Goal: Task Accomplishment & Management: Manage account settings

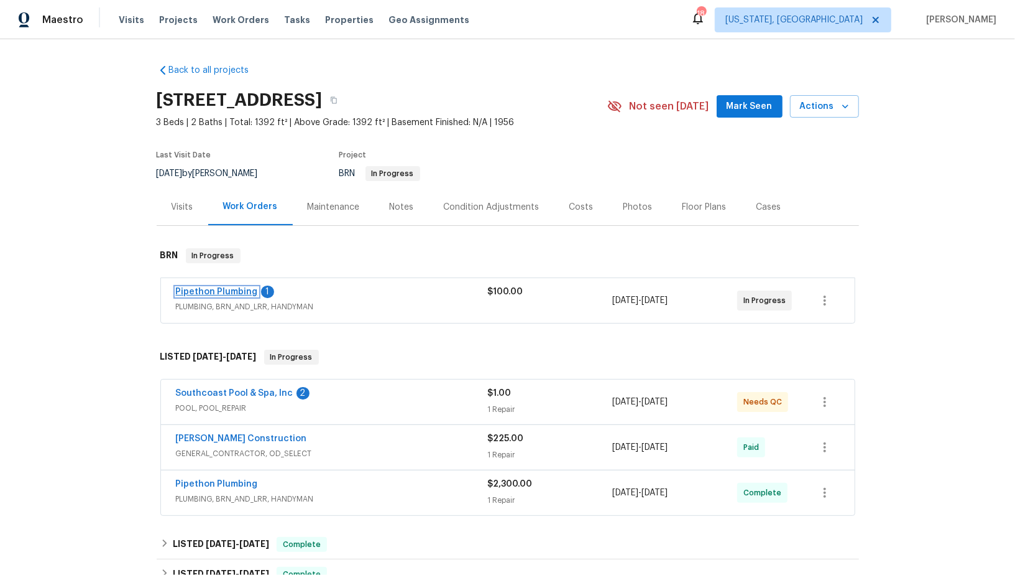
click at [224, 296] on link "Pipethon Plumbing" at bounding box center [217, 291] width 82 height 9
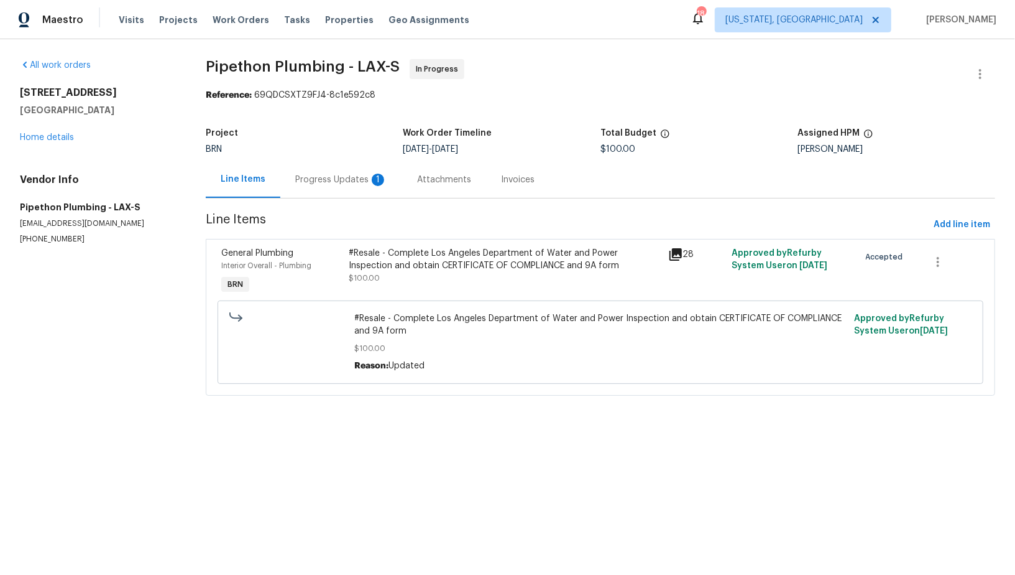
click at [288, 181] on div "Progress Updates 1" at bounding box center [341, 179] width 122 height 37
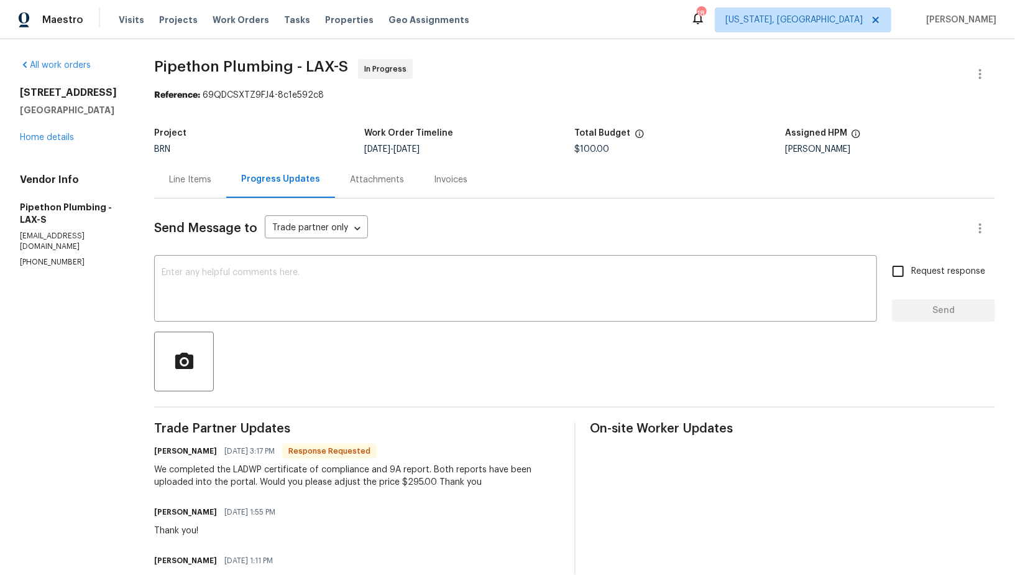
click at [211, 177] on div "Line Items" at bounding box center [190, 179] width 42 height 12
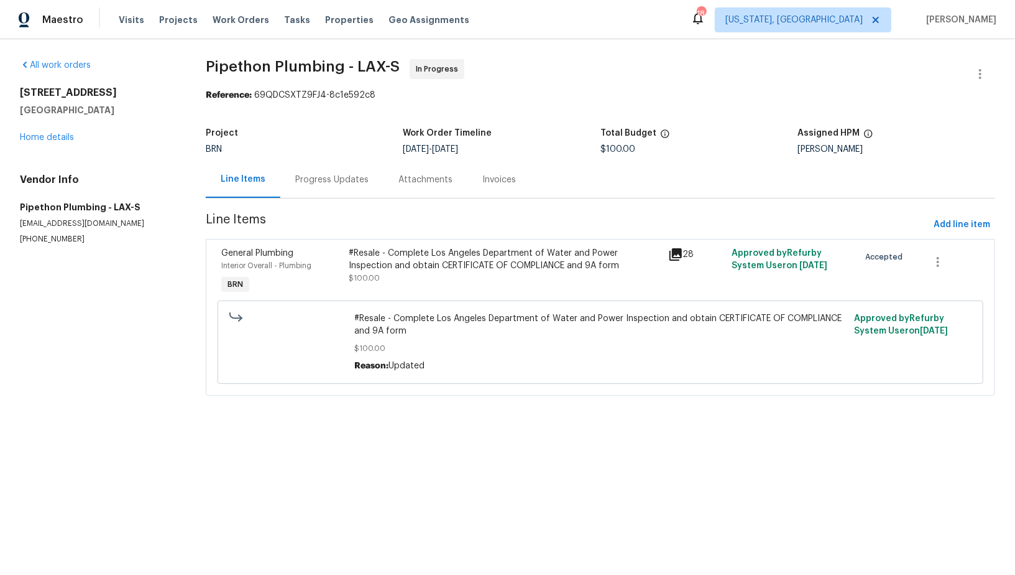
click at [404, 285] on div "#Resale - Complete Los Angeles Department of Water and Power Inspection and obt…" at bounding box center [504, 271] width 319 height 57
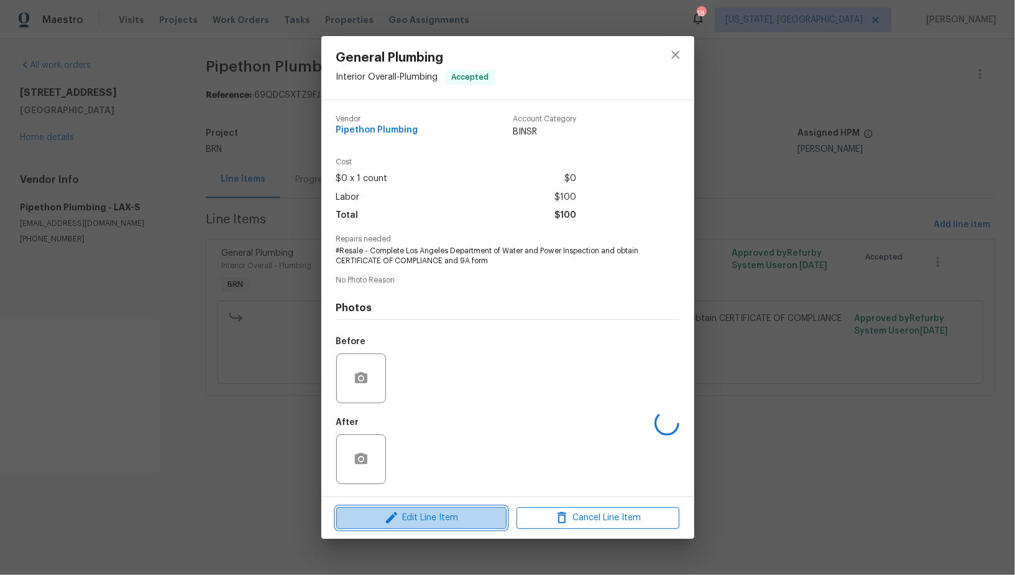
click at [397, 510] on icon "button" at bounding box center [391, 517] width 15 height 15
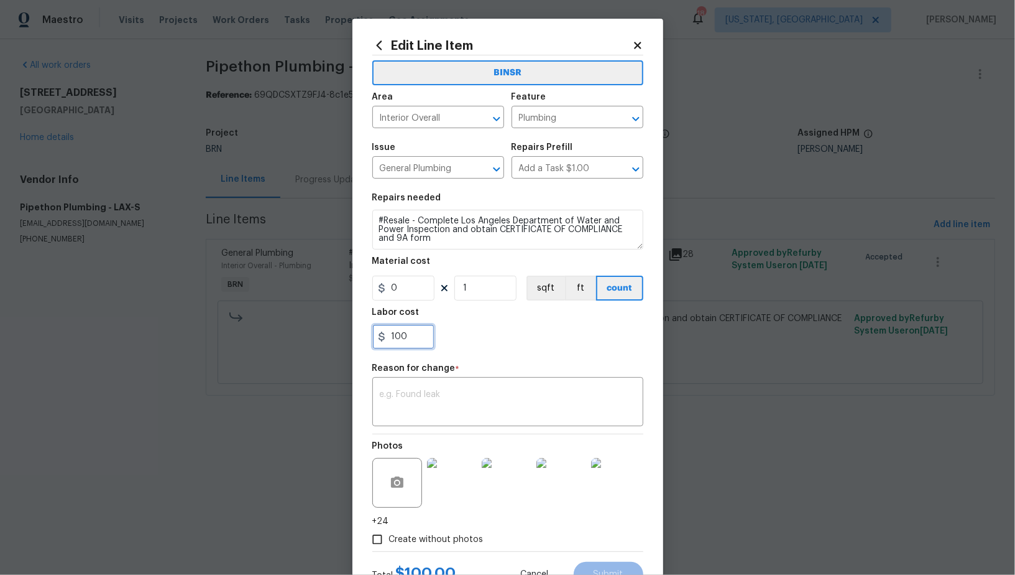
click at [414, 338] on input "100" at bounding box center [403, 336] width 62 height 25
type input "295"
click at [452, 407] on textarea at bounding box center [508, 403] width 256 height 26
click at [402, 395] on textarea "To enrich screen reader interactions, please activate Accessibility in Grammarl…" at bounding box center [508, 403] width 256 height 26
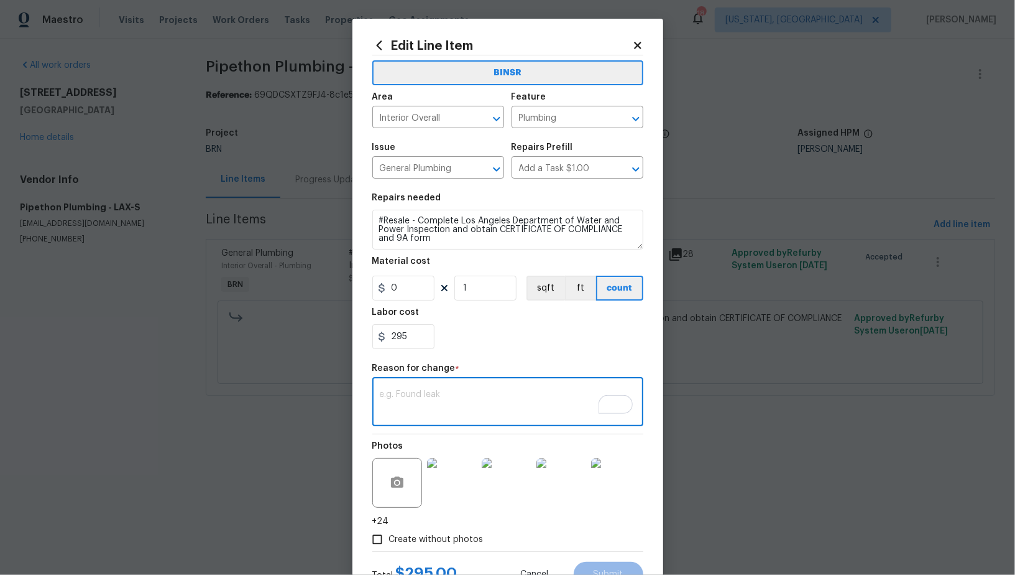
paste textarea "(PR) Updated per vendors final cost."
type textarea "(PR) Updated per vendors final cost."
click at [594, 564] on button "Submit" at bounding box center [609, 573] width 70 height 25
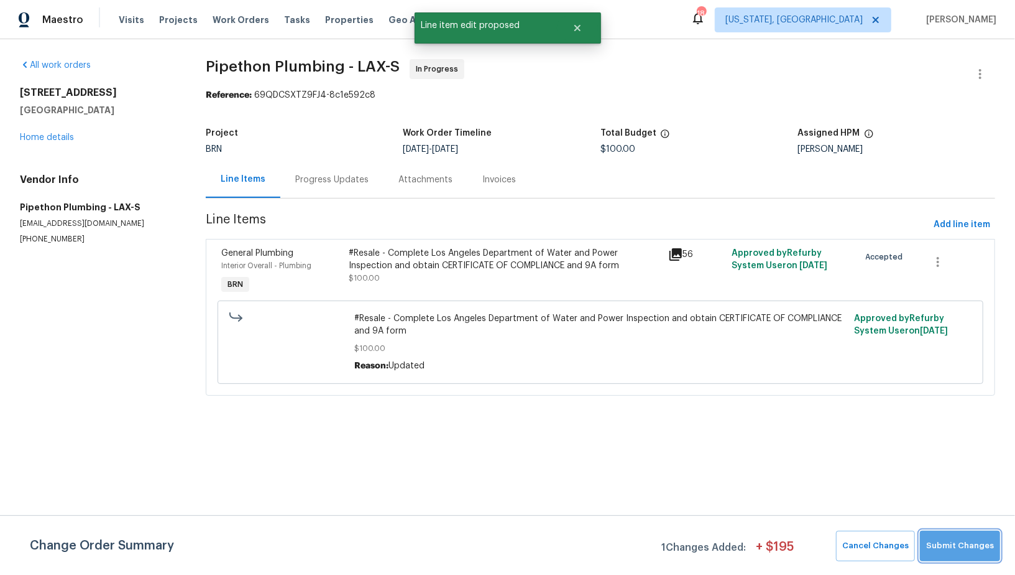
click at [969, 551] on span "Submit Changes" at bounding box center [960, 545] width 68 height 14
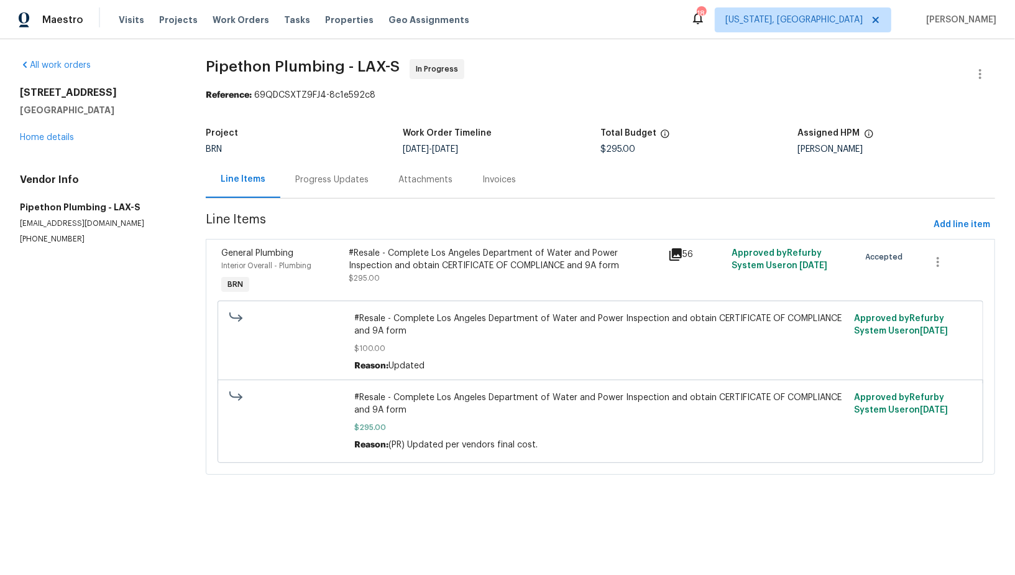
click at [423, 288] on div "#Resale - Complete Los Angeles Department of Water and Power Inspection and obt…" at bounding box center [504, 271] width 319 height 57
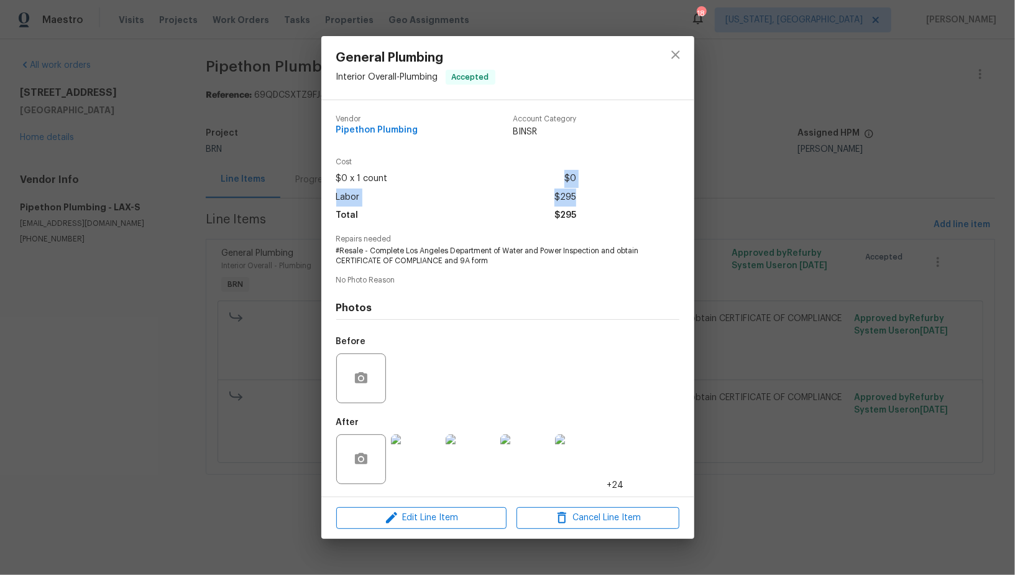
drag, startPoint x: 548, startPoint y: 185, endPoint x: 601, endPoint y: 194, distance: 54.2
click at [602, 194] on div "Cost $0 x 1 count $0 Labor $295 Total $295" at bounding box center [507, 196] width 343 height 76
click at [588, 195] on div "Cost $0 x 1 count $0 Labor $295 Total $295" at bounding box center [507, 196] width 343 height 76
drag, startPoint x: 583, startPoint y: 197, endPoint x: 551, endPoint y: 196, distance: 31.7
click at [550, 196] on div "Cost $0 x 1 count $0 Labor $295 Total $295" at bounding box center [507, 196] width 343 height 76
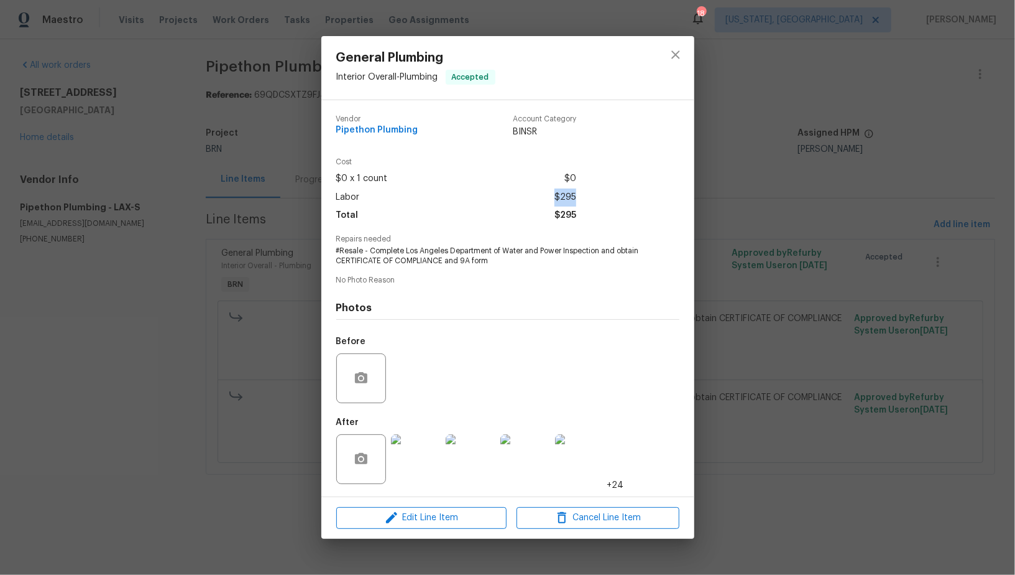
copy span "$295"
click at [280, 186] on div "General Plumbing Interior Overall - Plumbing Accepted Vendor Pipethon Plumbing …" at bounding box center [507, 287] width 1015 height 575
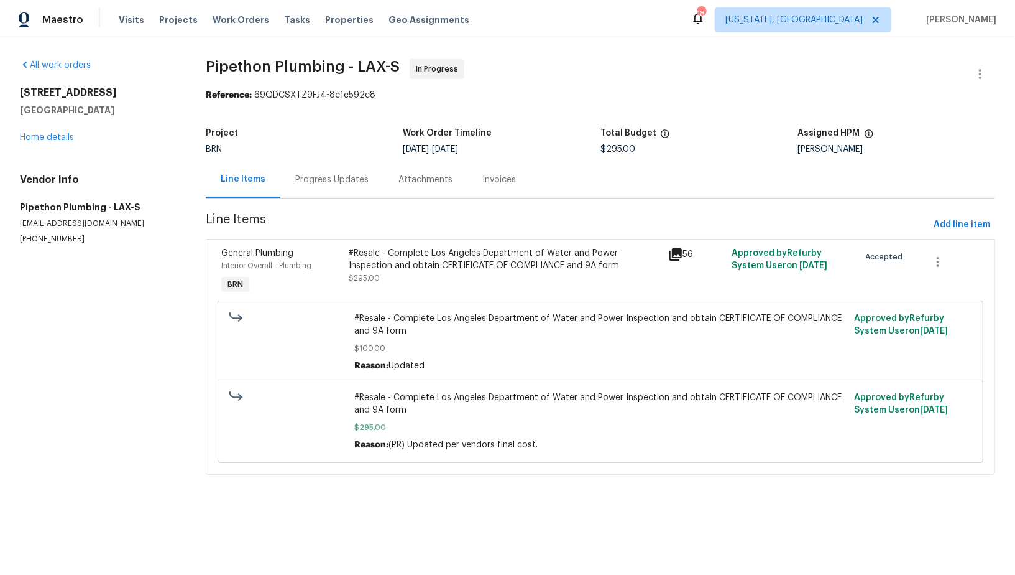
click at [349, 177] on div "Progress Updates" at bounding box center [331, 179] width 73 height 12
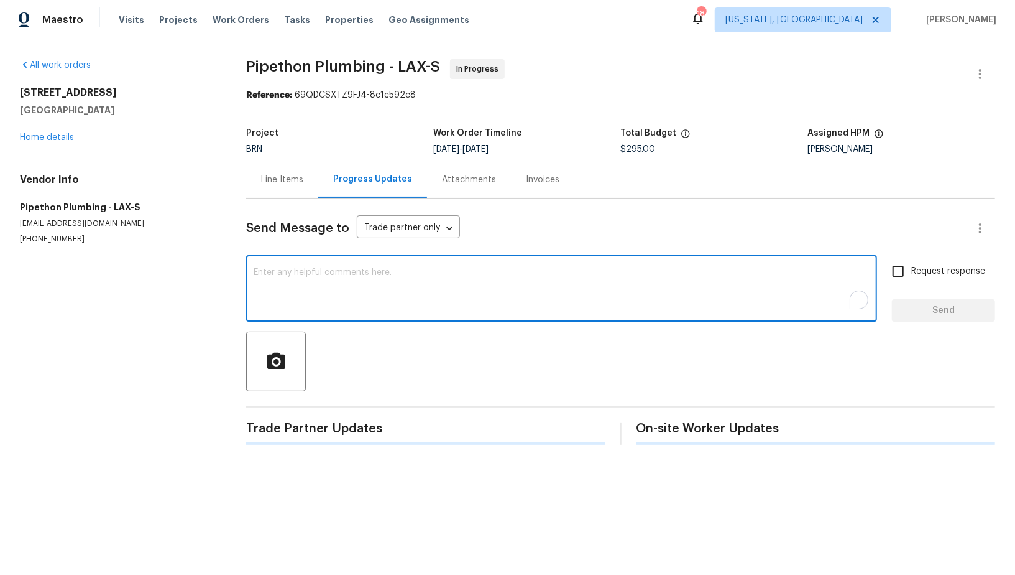
click at [351, 300] on textarea "To enrich screen reader interactions, please activate Accessibility in Grammarl…" at bounding box center [562, 290] width 616 height 44
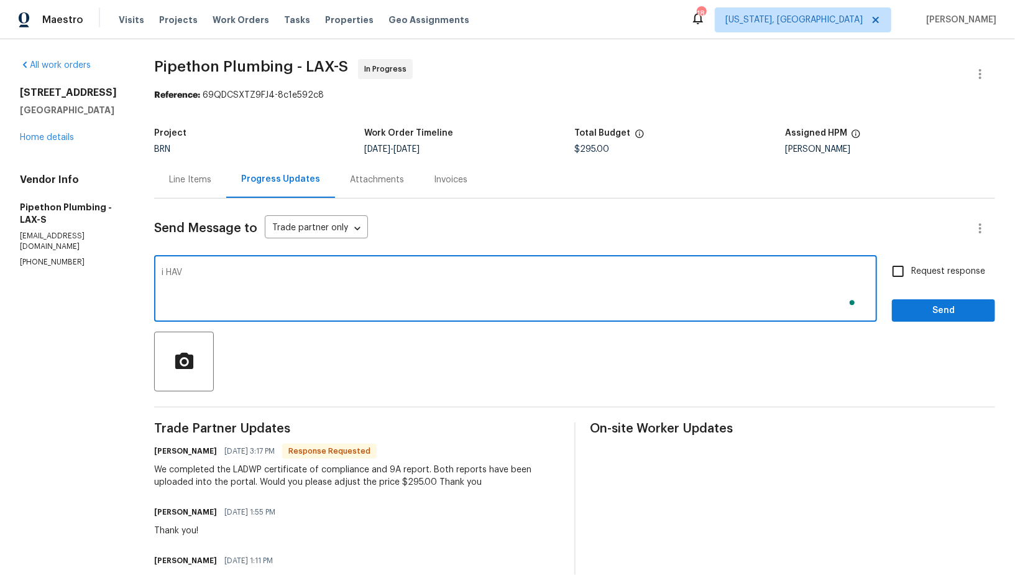
type textarea "i HAVE"
type textarea "I have updated the cost. Please move the work order to QC. Thanks!"
click at [907, 285] on div "Request response Send" at bounding box center [943, 289] width 103 height 63
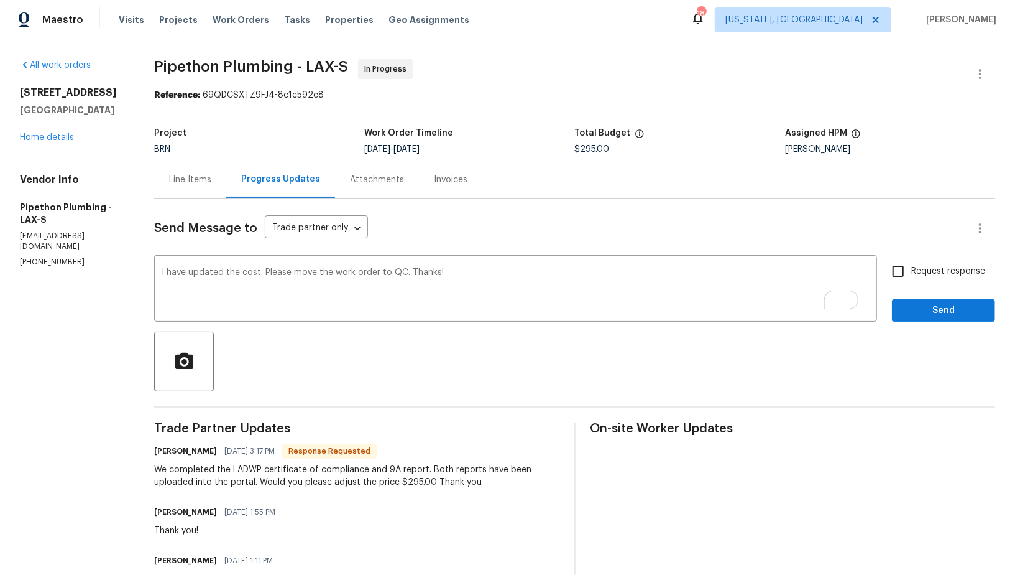
click at [907, 285] on div "Request response Send" at bounding box center [943, 289] width 103 height 63
click at [893, 277] on input "Request response" at bounding box center [898, 271] width 26 height 26
checkbox input "true"
click at [920, 307] on span "Send" at bounding box center [943, 311] width 83 height 16
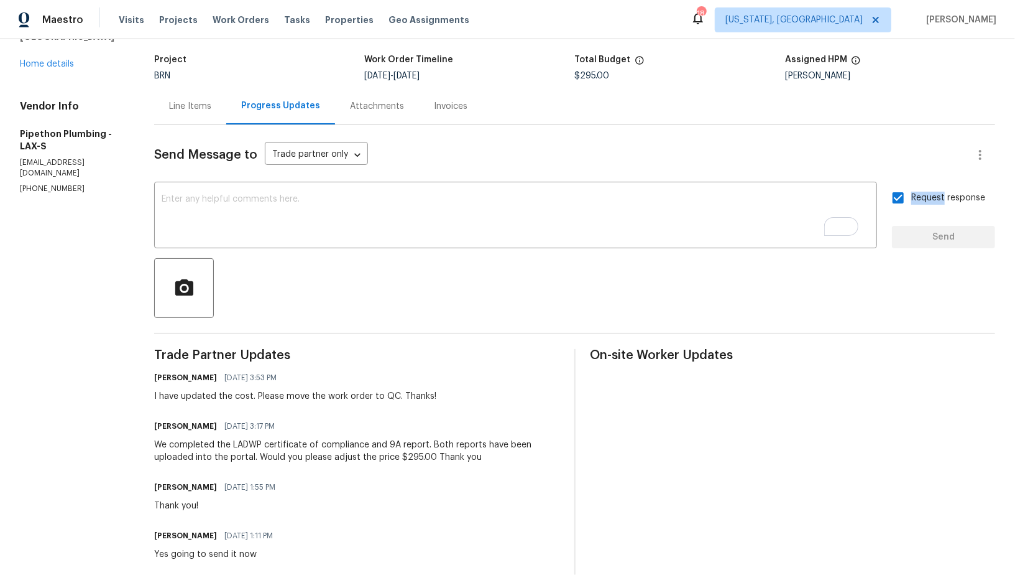
scroll to position [84, 0]
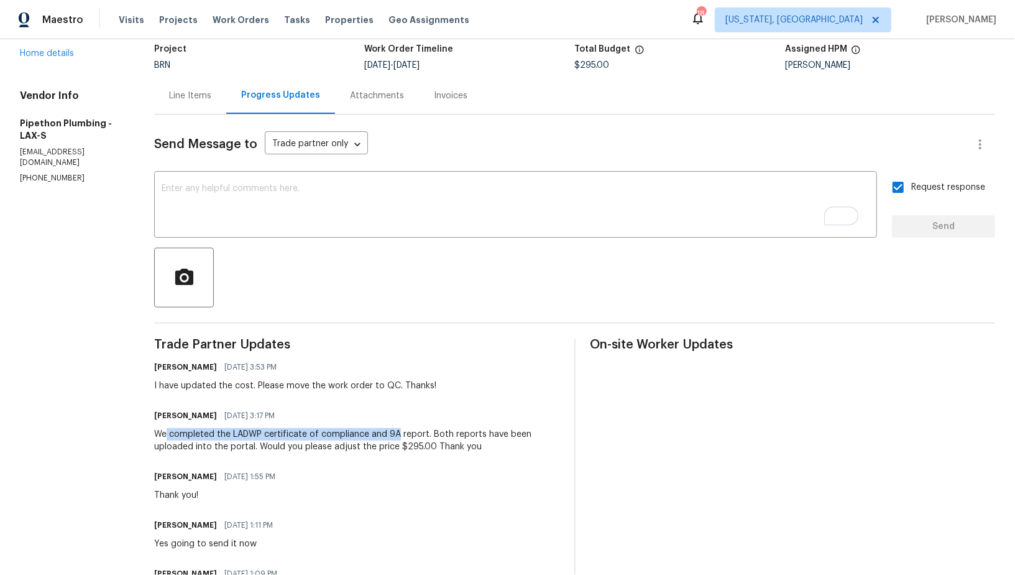
drag, startPoint x: 178, startPoint y: 433, endPoint x: 406, endPoint y: 434, distance: 228.2
click at [406, 434] on div "We completed the LADWP certificate of compliance and 9A report. Both reports ha…" at bounding box center [356, 440] width 405 height 25
copy div "completed the LADWP certificate of compliance and 9A"
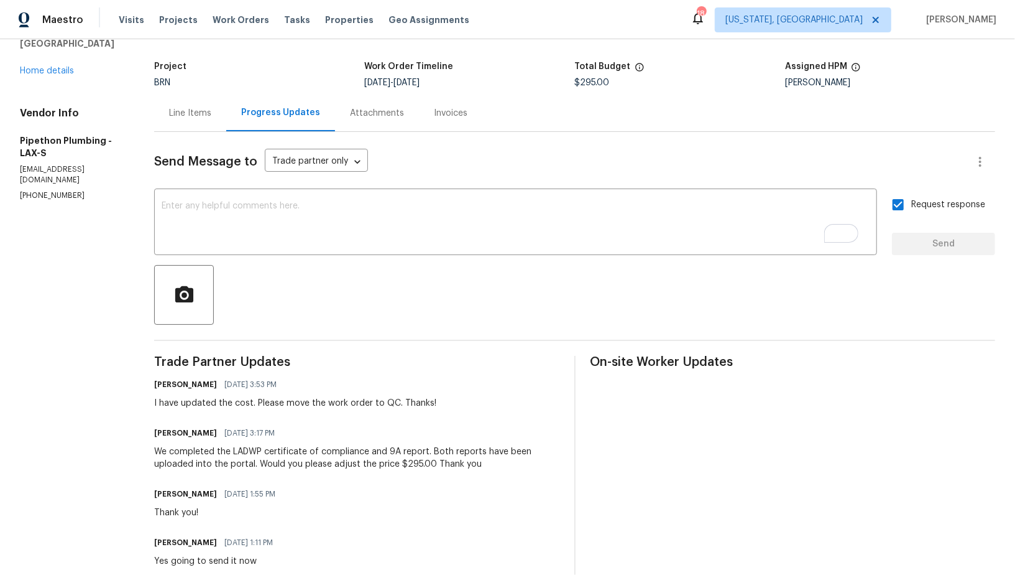
click at [218, 133] on div "Send Message to Trade partner only Trade partner only ​ x ​ Request response Se…" at bounding box center [574, 521] width 841 height 778
click at [216, 124] on div "Line Items" at bounding box center [190, 113] width 72 height 37
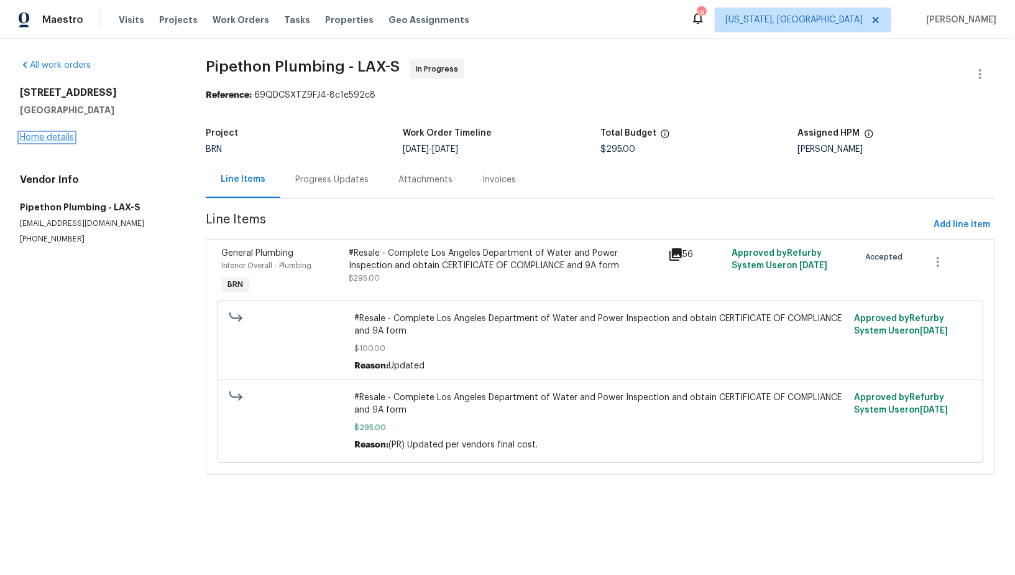
click at [56, 136] on link "Home details" at bounding box center [47, 137] width 54 height 9
click at [428, 274] on div "#Resale - Complete Los Angeles Department of Water and Power Inspection and obt…" at bounding box center [505, 265] width 312 height 37
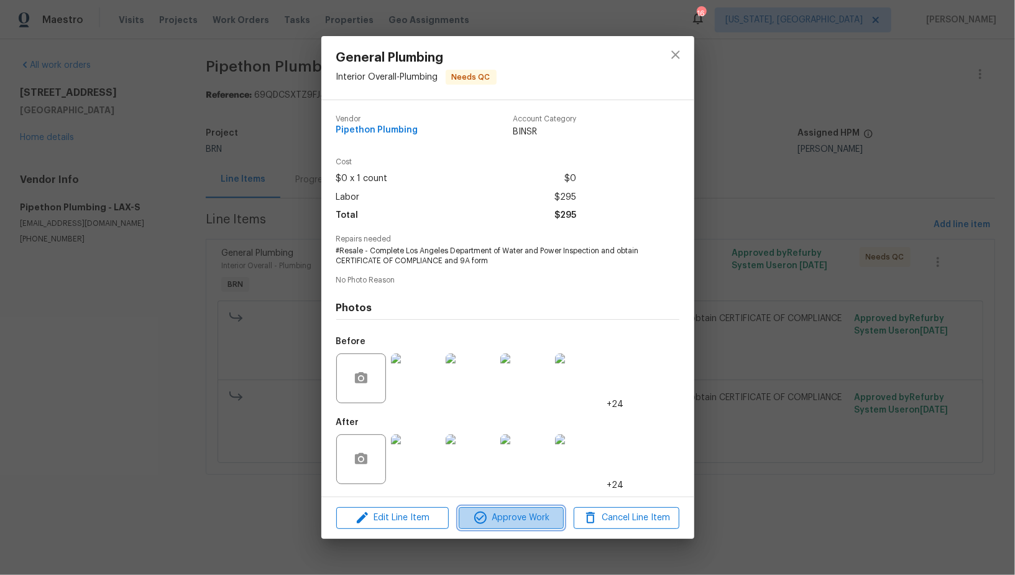
click at [491, 518] on span "Approve Work" at bounding box center [512, 518] width 98 height 16
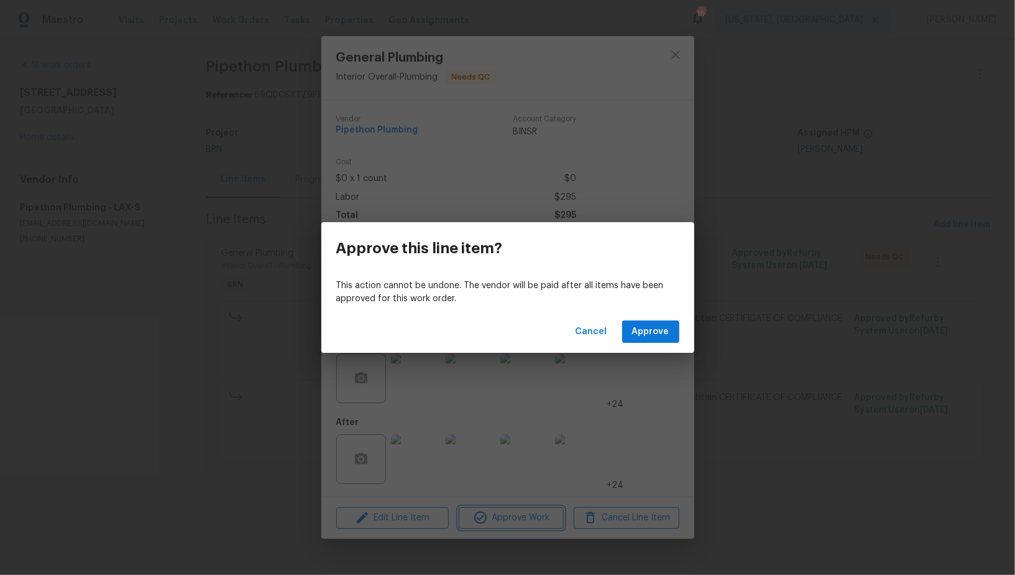
click at [420, 446] on div "Approve this line item? This action cannot be undone. The vendor will be paid a…" at bounding box center [507, 287] width 1015 height 575
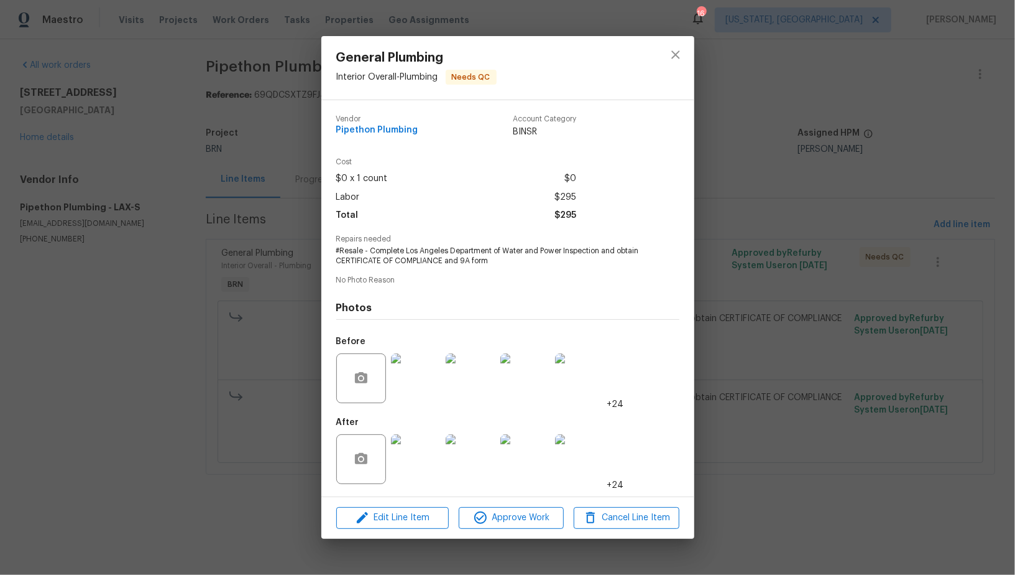
click at [415, 452] on img at bounding box center [416, 459] width 50 height 50
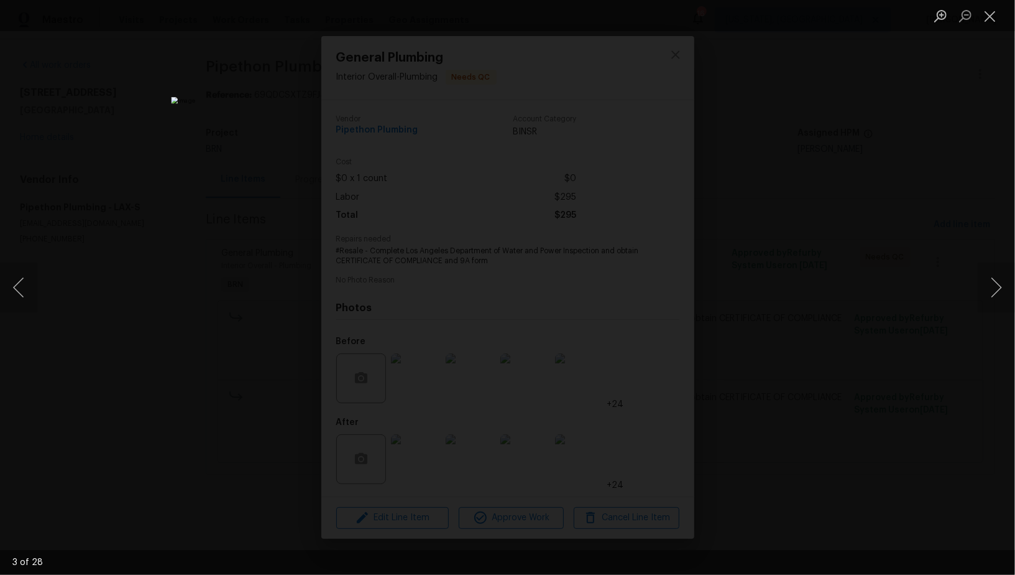
click at [859, 332] on div "Lightbox" at bounding box center [507, 287] width 1015 height 575
click at [858, 332] on div "Lightbox" at bounding box center [507, 287] width 1015 height 575
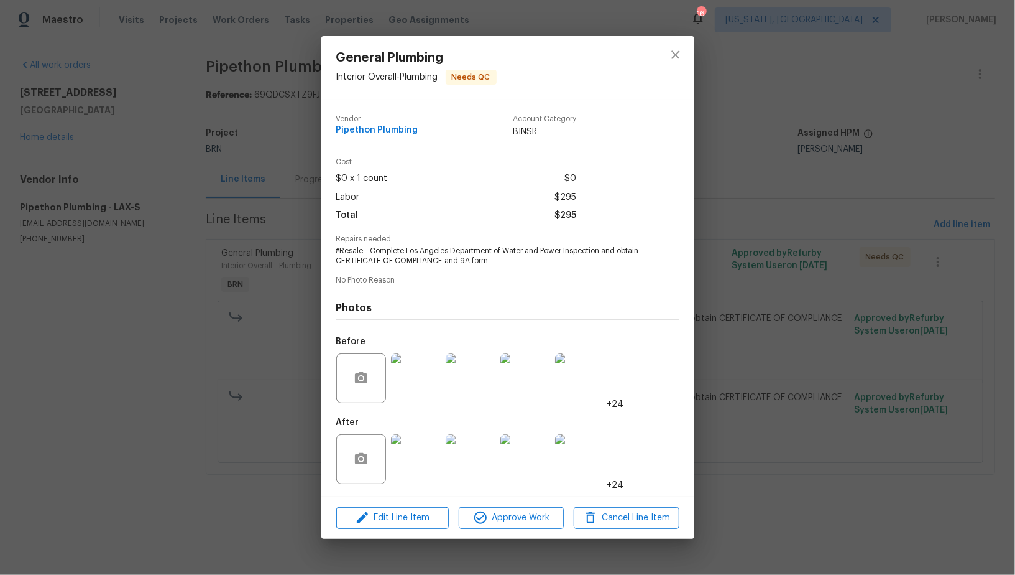
click at [858, 332] on div "General Plumbing Interior Overall - Plumbing Needs QC Vendor Pipethon Plumbing …" at bounding box center [507, 287] width 1015 height 575
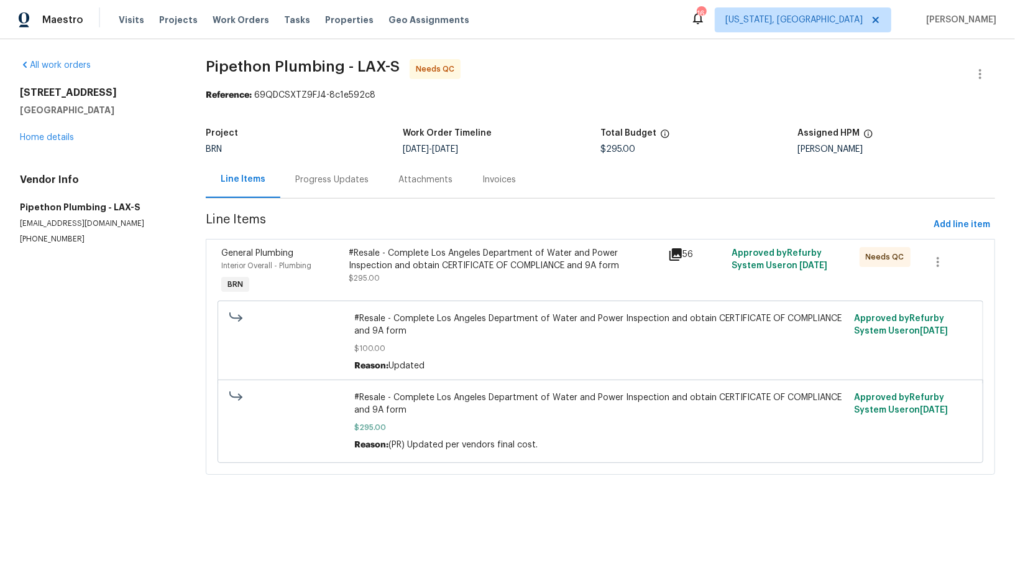
click at [445, 239] on div "General Plumbing Interior Overall - Plumbing BRN #Resale - Complete Los Angeles…" at bounding box center [601, 357] width 790 height 236
click at [445, 267] on div "#Resale - Complete Los Angeles Department of Water and Power Inspection and obt…" at bounding box center [505, 259] width 312 height 25
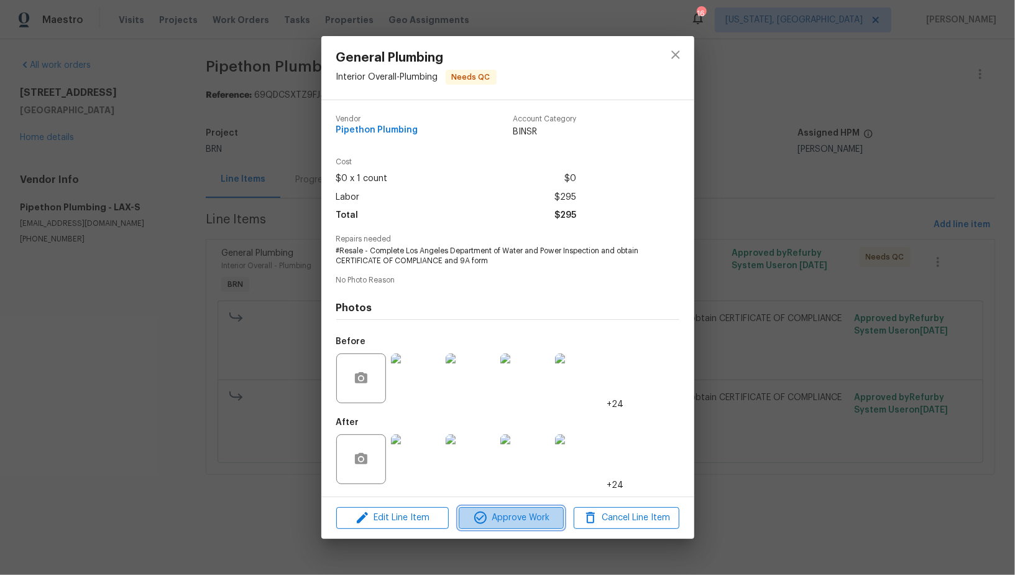
click at [540, 514] on span "Approve Work" at bounding box center [512, 518] width 98 height 16
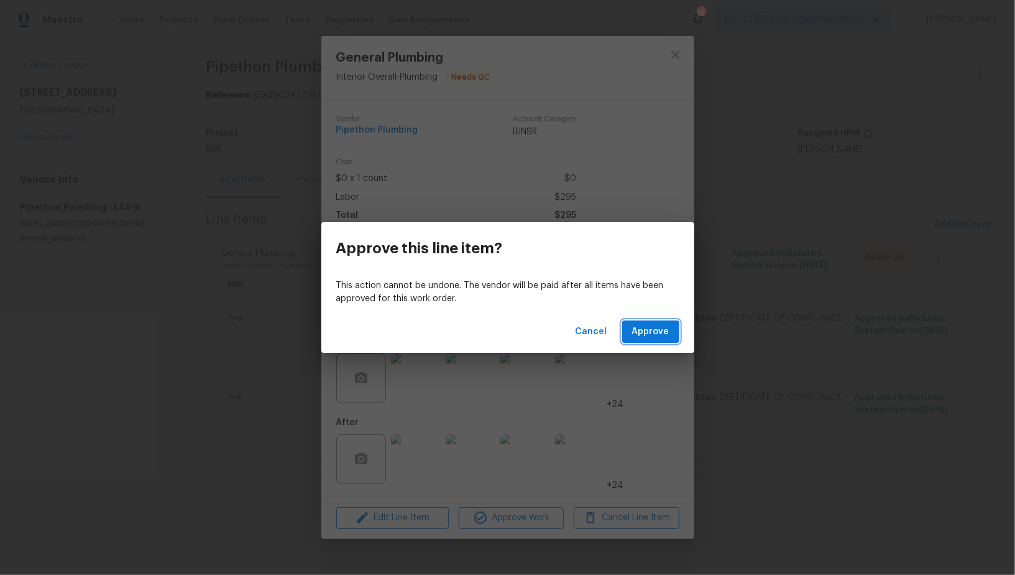
click at [647, 341] on button "Approve" at bounding box center [650, 331] width 57 height 23
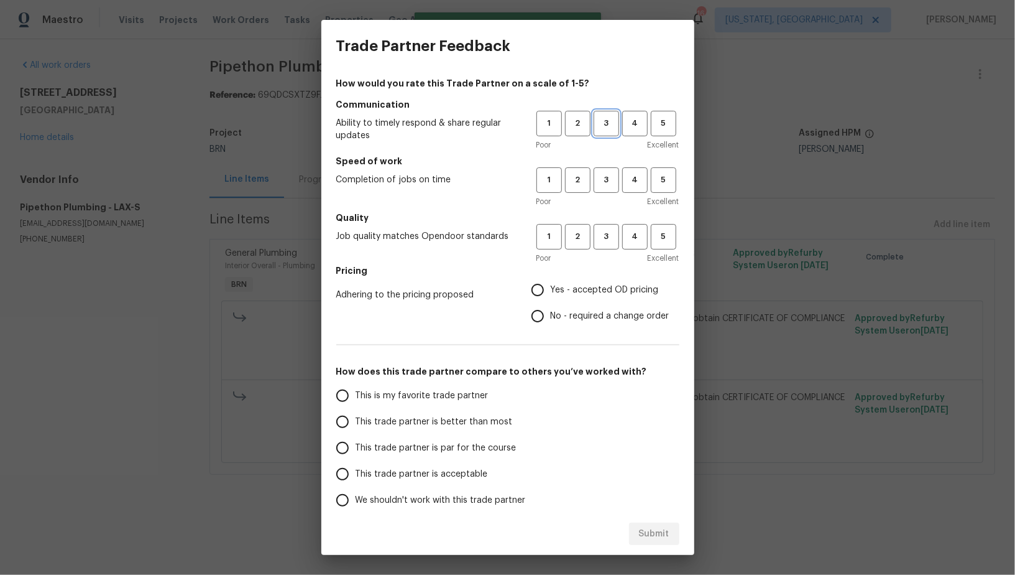
click at [609, 122] on span "3" at bounding box center [606, 123] width 23 height 14
click at [611, 187] on button "3" at bounding box center [606, 179] width 25 height 25
click at [607, 233] on span "3" at bounding box center [606, 236] width 23 height 14
click at [540, 313] on input "No - required a change order" at bounding box center [538, 316] width 26 height 26
radio input "true"
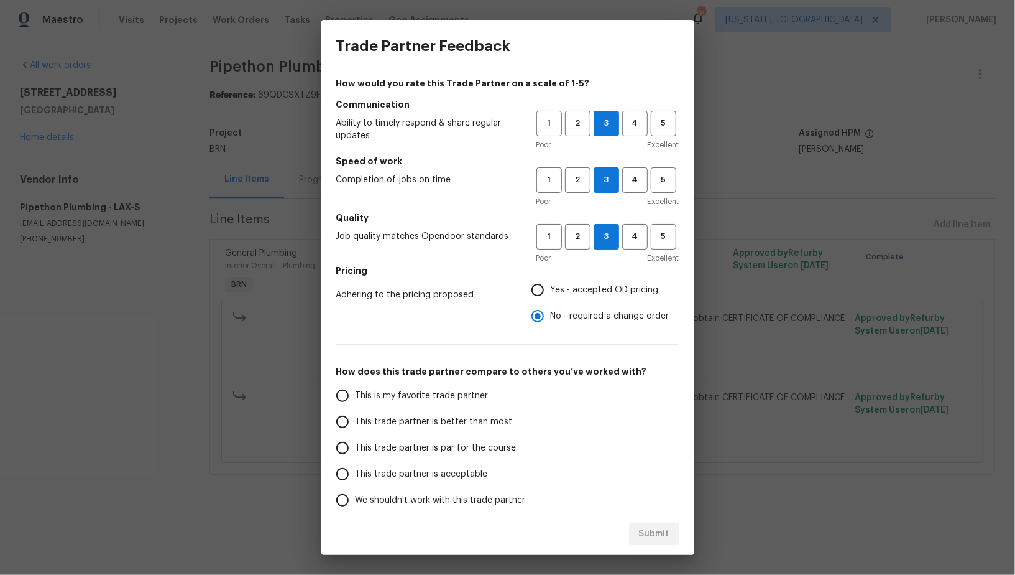
scroll to position [57, 0]
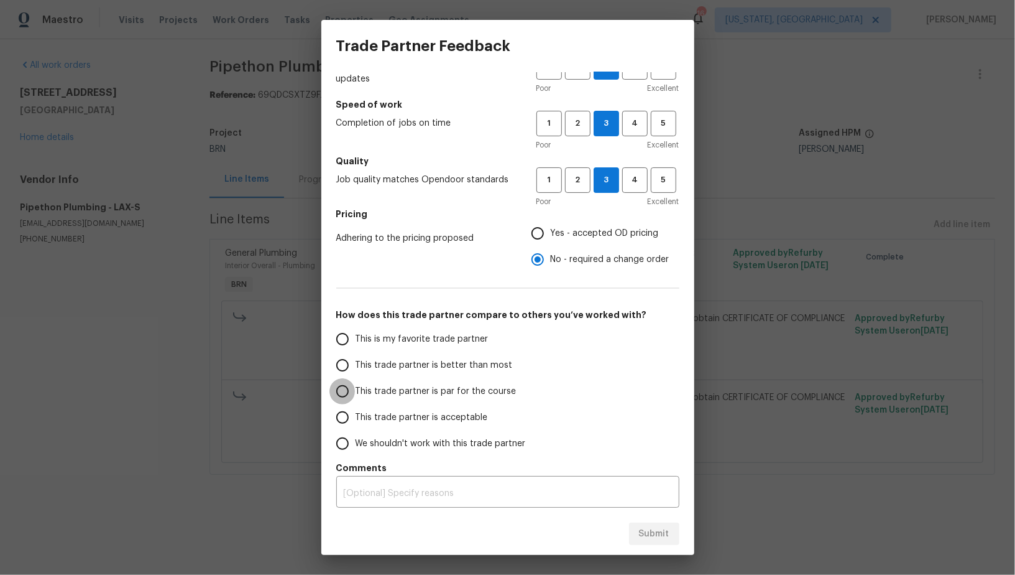
click at [343, 385] on input "This trade partner is par for the course" at bounding box center [343, 391] width 26 height 26
click at [650, 541] on button "Submit" at bounding box center [654, 533] width 50 height 23
radio input "true"
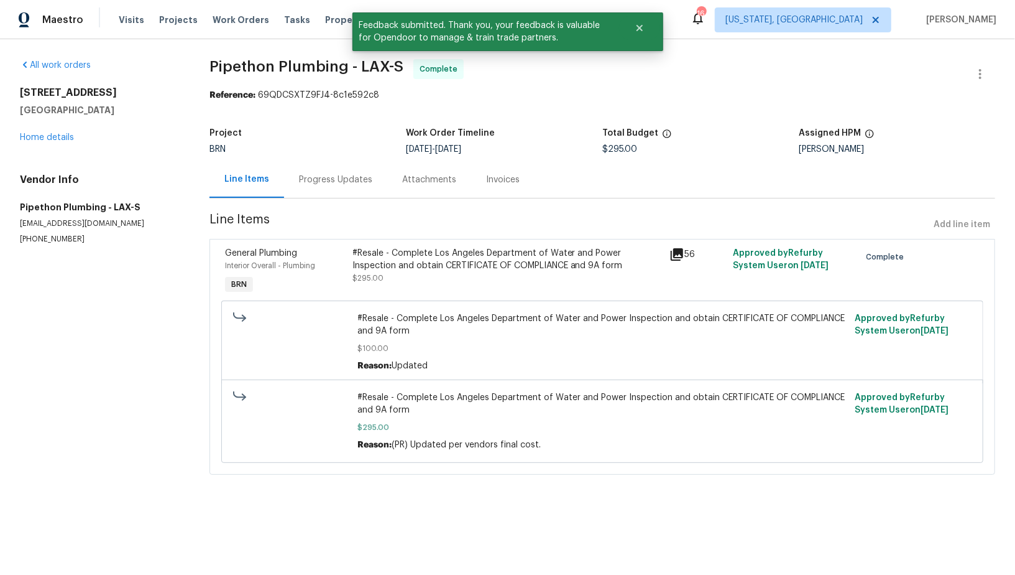
click at [321, 165] on div "Progress Updates" at bounding box center [335, 179] width 103 height 37
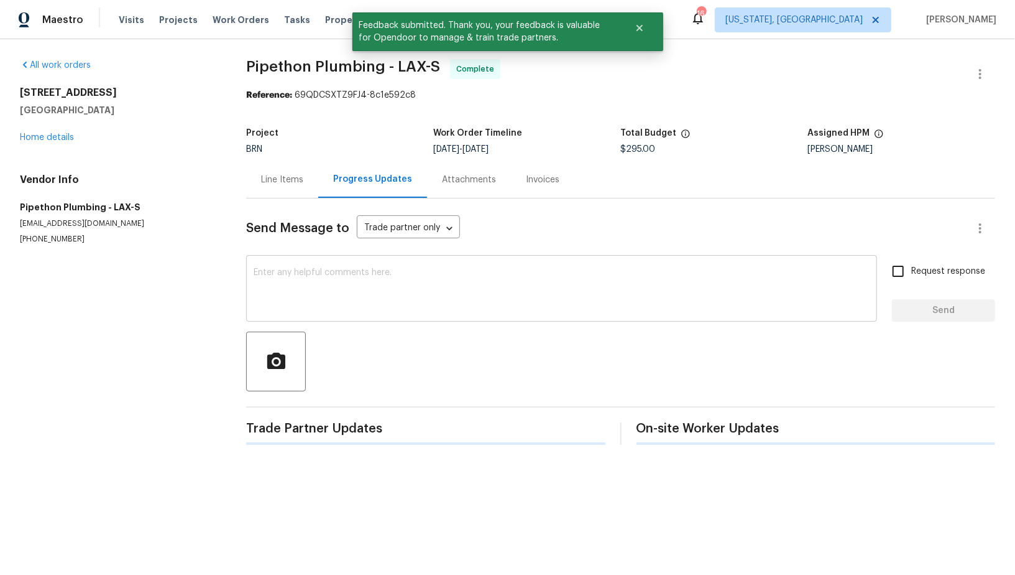
click at [375, 280] on textarea at bounding box center [562, 290] width 616 height 44
